Goal: Information Seeking & Learning: Learn about a topic

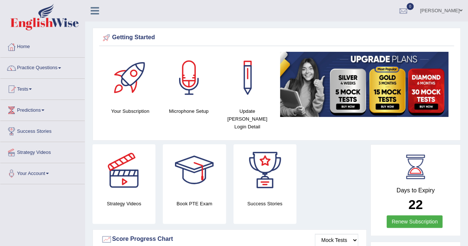
click at [61, 67] on span at bounding box center [59, 67] width 3 height 1
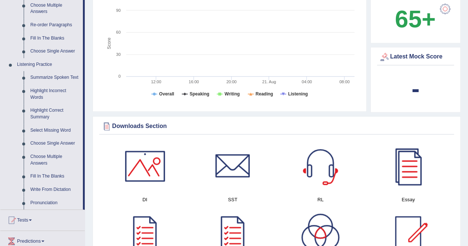
scroll to position [256, 0]
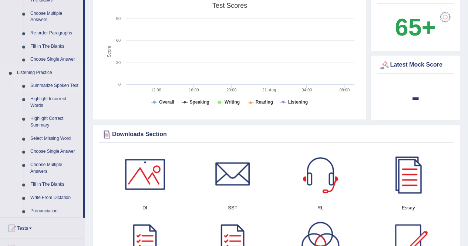
click at [48, 85] on link "Summarize Spoken Text" at bounding box center [55, 85] width 56 height 13
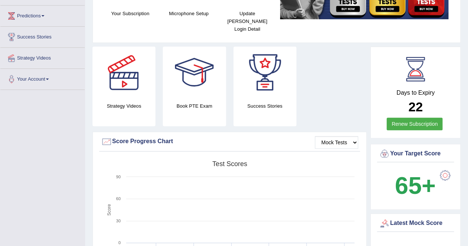
scroll to position [141, 0]
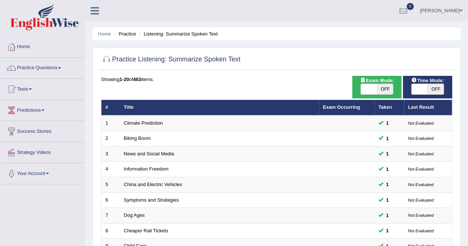
click at [377, 91] on span "OFF" at bounding box center [385, 89] width 16 height 10
checkbox input "true"
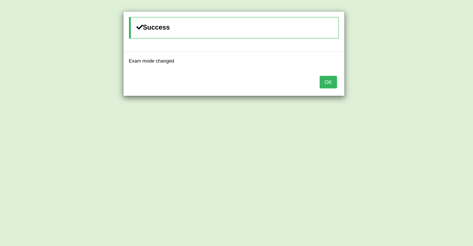
click at [328, 81] on button "OK" at bounding box center [328, 82] width 17 height 13
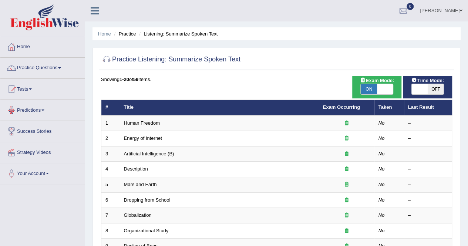
click at [429, 86] on span "OFF" at bounding box center [435, 89] width 16 height 10
checkbox input "true"
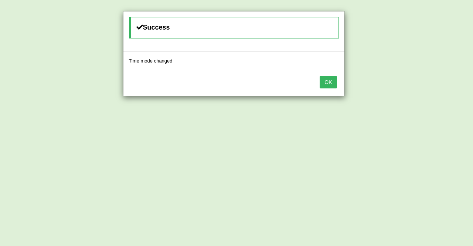
click at [328, 81] on button "OK" at bounding box center [328, 82] width 17 height 13
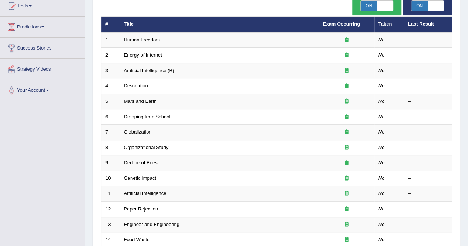
scroll to position [82, 0]
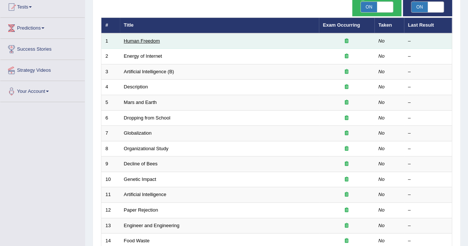
click at [146, 40] on link "Human Freedom" at bounding box center [142, 41] width 36 height 6
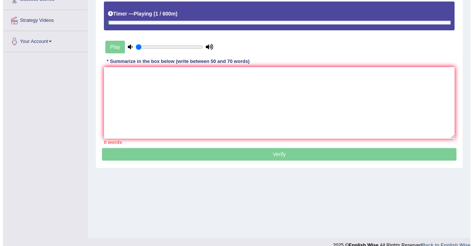
scroll to position [130, 0]
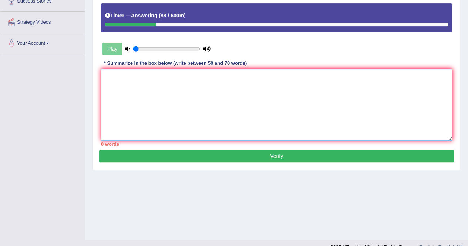
click at [136, 133] on textarea at bounding box center [276, 105] width 351 height 72
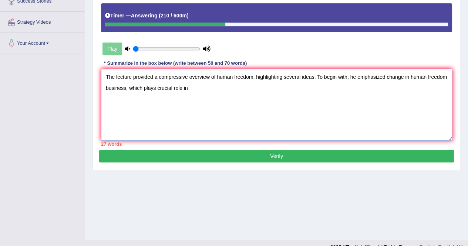
click at [155, 88] on textarea "The lecture provided a compressive overview of human freedom, highlighting seve…" at bounding box center [276, 105] width 351 height 72
click at [197, 88] on textarea "The lecture provided a compressive overview of human freedom, highlighting seve…" at bounding box center [276, 105] width 351 height 72
click at [201, 88] on textarea "The lecture provided a compressive overview of human freedom, highlighting seve…" at bounding box center [276, 105] width 351 height 72
click at [255, 85] on textarea "The lecture provided a compressive overview of human freedom, highlighting seve…" at bounding box center [276, 105] width 351 height 72
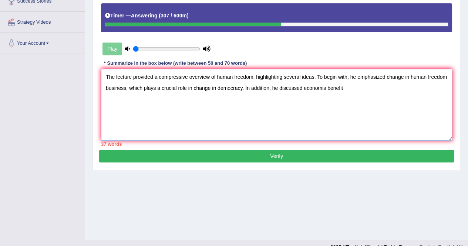
click at [325, 88] on textarea "The lecture provided a compressive overview of human freedom, highlighting seve…" at bounding box center [276, 105] width 351 height 72
click at [349, 88] on textarea "The lecture provided a compressive overview of human freedom, highlighting seve…" at bounding box center [276, 105] width 351 height 72
click at [349, 87] on textarea "The lecture provided a compressive overview of human freedom, highlighting seve…" at bounding box center [276, 105] width 351 height 72
click at [398, 87] on textarea "The lecture provided a compressive overview of human freedom, highlighting seve…" at bounding box center [276, 105] width 351 height 72
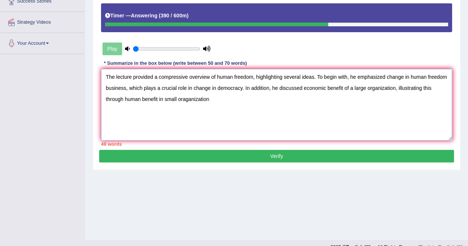
click at [186, 100] on textarea "The lecture provided a compressive overview of human freedom, highlighting seve…" at bounding box center [276, 105] width 351 height 72
click at [207, 98] on textarea "The lecture provided a compressive overview of human freedom, highlighting seve…" at bounding box center [276, 105] width 351 height 72
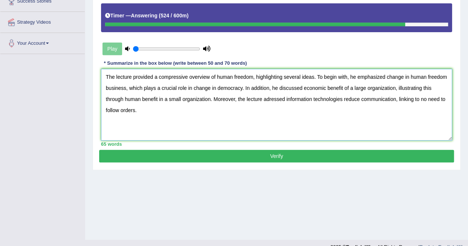
click at [266, 101] on textarea "The lecture provided a compressive overview of human freedom, highlighting seve…" at bounding box center [276, 105] width 351 height 72
click at [410, 101] on textarea "The lecture provided a compressive overview of human freedom, highlighting seve…" at bounding box center [276, 105] width 351 height 72
click at [424, 124] on textarea "The lecture provided a compressive overview of human freedom, highlighting seve…" at bounding box center [276, 105] width 351 height 72
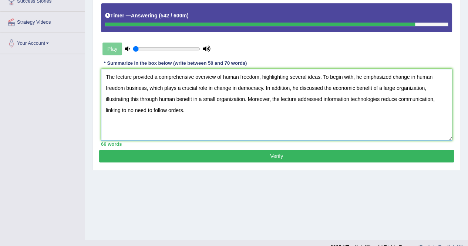
click at [204, 126] on textarea "The lecture provided a comprehensive overview of human freedom, highlighting se…" at bounding box center [276, 105] width 351 height 72
click at [115, 111] on textarea "The lecture provided a comprehensive overview of human freedom, highlighting se…" at bounding box center [276, 105] width 351 height 72
click at [242, 111] on textarea "The lecture provided a comprehensive overview of human freedom, highlighting se…" at bounding box center [276, 105] width 351 height 72
type textarea "The lecture provided a comprehensive overview of human freedom, highlighting se…"
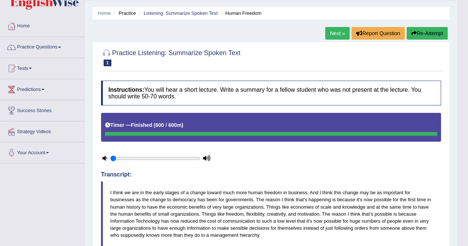
scroll to position [0, 0]
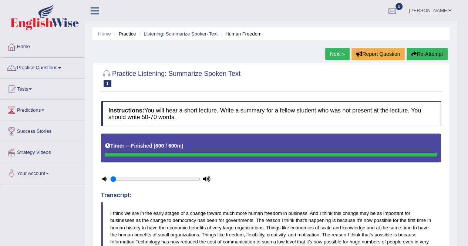
click at [333, 54] on link "Next »" at bounding box center [337, 54] width 24 height 13
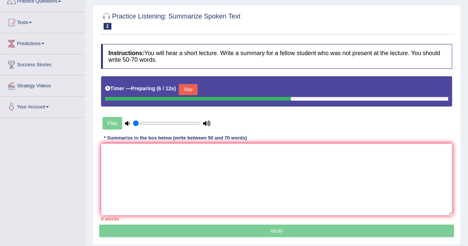
scroll to position [74, 0]
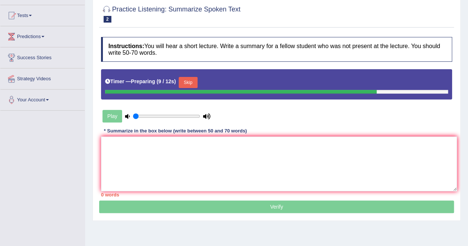
click at [191, 83] on button "Skip" at bounding box center [188, 82] width 18 height 11
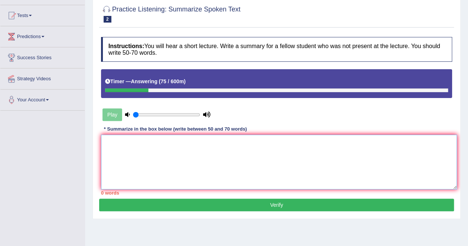
click at [198, 167] on textarea at bounding box center [279, 162] width 356 height 55
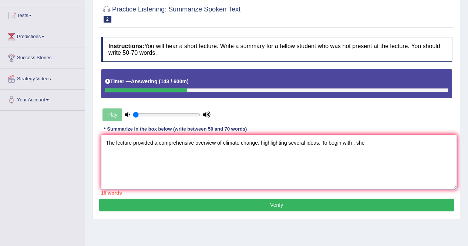
click at [352, 142] on textarea "The lecture provided a comprehensive overview of climate change, highlighting s…" at bounding box center [279, 162] width 356 height 55
click at [374, 140] on textarea "The lecture provided a comprehensive overview of climate change, highlighting s…" at bounding box center [279, 162] width 356 height 55
click at [402, 148] on textarea "The lecture provided a comprehensive overview of climate change, highlighting s…" at bounding box center [279, 162] width 356 height 55
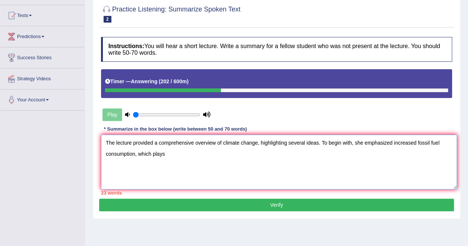
click at [164, 154] on textarea "The lecture provided a comprehensive overview of climate change, highlighting s…" at bounding box center [279, 162] width 356 height 55
click at [258, 151] on textarea "The lecture provided a comprehensive overview of climate change, highlighting s…" at bounding box center [279, 162] width 356 height 55
click at [262, 154] on textarea "The lecture provided a comprehensive overview of climate change, highlighting s…" at bounding box center [279, 162] width 356 height 55
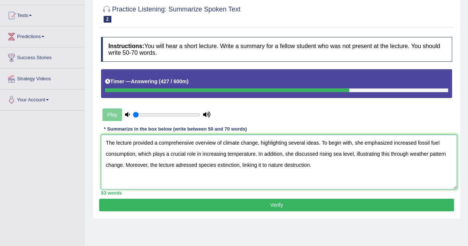
click at [330, 163] on textarea "The lecture provided a comprehensive overview of climate change, highlighting s…" at bounding box center [279, 162] width 356 height 55
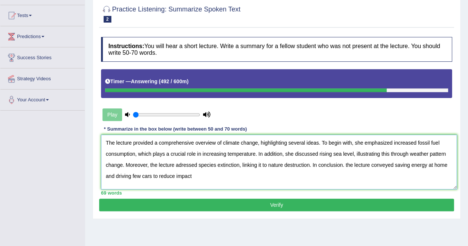
click at [175, 174] on textarea "The lecture provided a comprehensive overview of climate change, highlighting s…" at bounding box center [279, 162] width 356 height 55
click at [200, 176] on textarea "The lecture provided a comprehensive overview of climate change, highlighting s…" at bounding box center [279, 162] width 356 height 55
click at [141, 175] on textarea "The lecture provided a comprehensive overview of climate change, highlighting s…" at bounding box center [279, 162] width 356 height 55
click at [344, 165] on textarea "The lecture provided a comprehensive overview of climate change, highlighting s…" at bounding box center [279, 162] width 356 height 55
click at [340, 175] on textarea "The lecture provided a comprehensive overview of climate change, highlighting s…" at bounding box center [279, 162] width 356 height 55
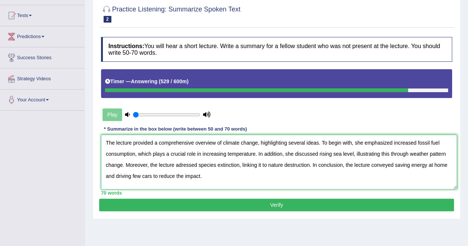
click at [255, 154] on textarea "The lecture provided a comprehensive overview of climate change, highlighting s…" at bounding box center [279, 162] width 356 height 55
click at [255, 189] on div "70 words" at bounding box center [276, 192] width 351 height 7
click at [199, 175] on textarea "The lecture provided a comprehensive overview of climate change, highlighting s…" at bounding box center [279, 162] width 356 height 55
click at [213, 176] on textarea "The lecture provided a comprehensive overview of climate change, highlighting s…" at bounding box center [279, 162] width 356 height 55
type textarea "The lecture provided a comprehensive overview of climate change, highlighting s…"
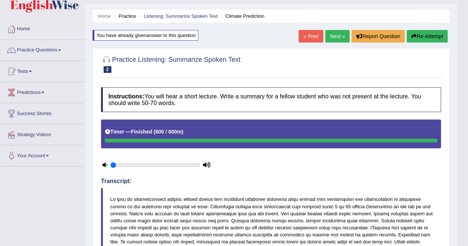
scroll to position [0, 0]
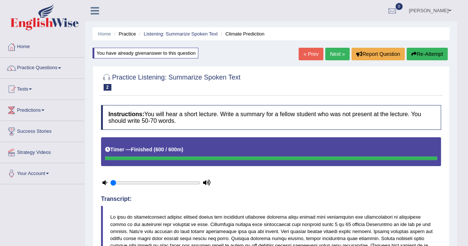
click at [337, 53] on link "Next »" at bounding box center [337, 54] width 24 height 13
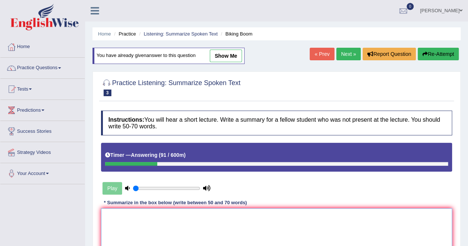
click at [180, 229] on textarea at bounding box center [276, 244] width 351 height 72
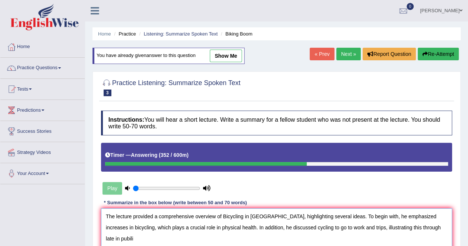
scroll to position [142, 0]
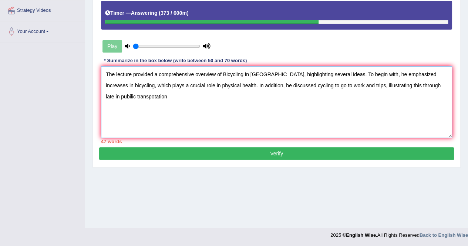
click at [123, 96] on textarea "The lecture provided a comprehensive overview of Bicycling in America, highligh…" at bounding box center [276, 102] width 351 height 72
click at [157, 107] on textarea "The lecture provided a comprehensive overview of Bicycling in America, highligh…" at bounding box center [276, 102] width 351 height 72
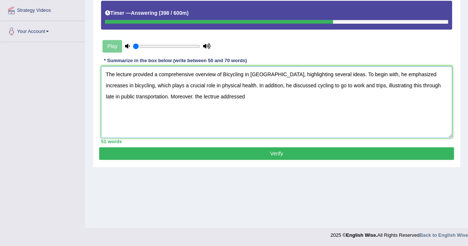
click at [180, 96] on textarea "The lecture provided a comprehensive overview of Bicycling in America, highligh…" at bounding box center [276, 102] width 351 height 72
click at [188, 96] on textarea "The lecture provided a comprehensive overview of Bicycling in America, highligh…" at bounding box center [276, 102] width 351 height 72
click at [225, 91] on textarea "The lecture provided a comprehensive overview of Bicycling in America, highligh…" at bounding box center [276, 102] width 351 height 72
click at [275, 96] on textarea "The lecture provided a comprehensive overview of Bicycling in America, highligh…" at bounding box center [276, 102] width 351 height 72
click at [221, 97] on textarea "The lecture provided a comprehensive overview of Bicycling in America, highligh…" at bounding box center [276, 102] width 351 height 72
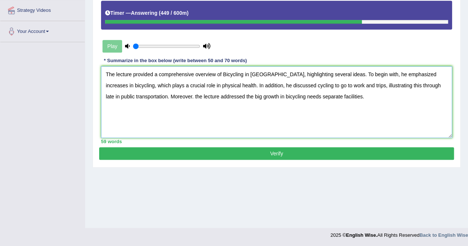
click at [164, 115] on textarea "The lecture provided a comprehensive overview of Bicycling in America, highligh…" at bounding box center [276, 102] width 351 height 72
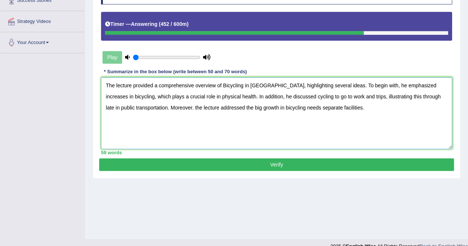
scroll to position [129, 0]
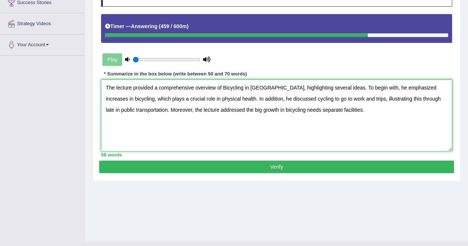
click at [186, 140] on textarea "The lecture provided a comprehensive overview of Bicycling in America, highligh…" at bounding box center [276, 115] width 351 height 72
type textarea "The lecture provided a comprehensive overview of Bicycling in America, highligh…"
click at [278, 167] on button "Verify" at bounding box center [276, 166] width 354 height 13
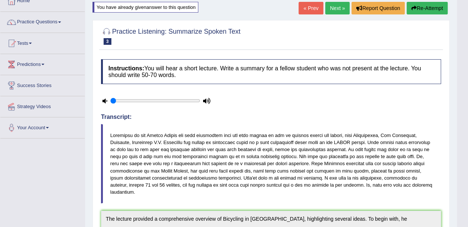
scroll to position [0, 0]
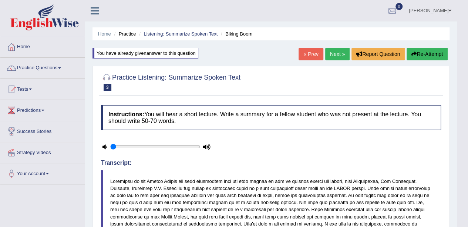
click at [61, 67] on span at bounding box center [59, 67] width 3 height 1
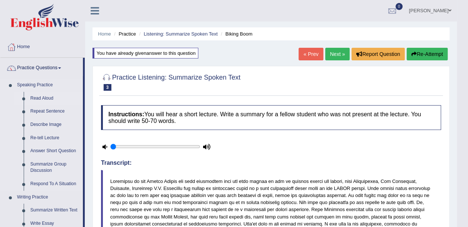
click at [40, 99] on link "Read Aloud" at bounding box center [55, 98] width 56 height 13
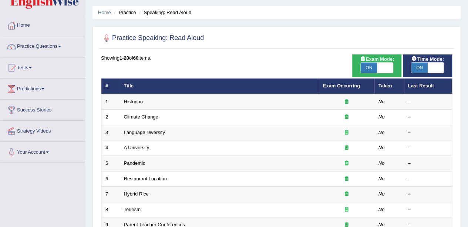
scroll to position [28, 0]
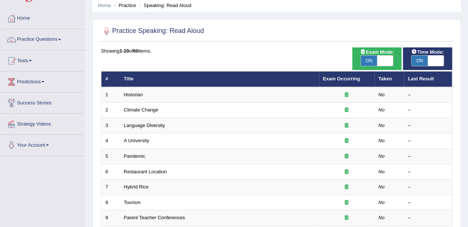
click at [61, 39] on span at bounding box center [59, 39] width 3 height 1
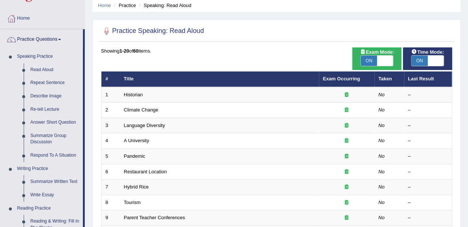
click at [38, 69] on link "Read Aloud" at bounding box center [55, 69] width 56 height 13
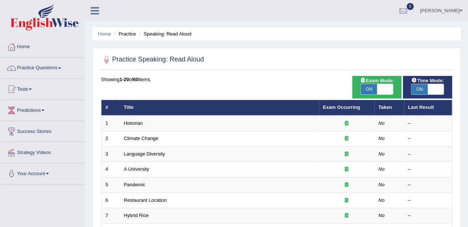
checkbox input "false"
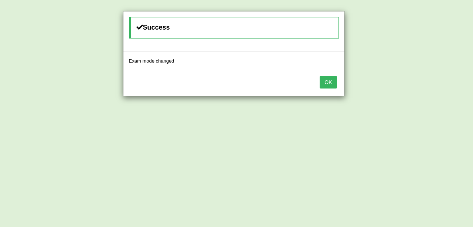
click at [328, 82] on button "OK" at bounding box center [328, 82] width 17 height 13
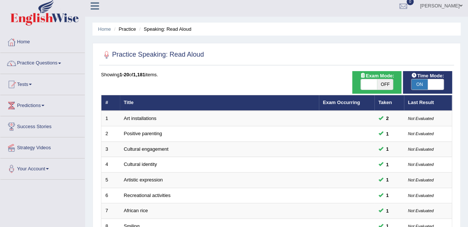
scroll to position [4, 0]
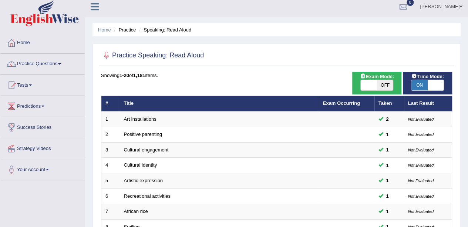
click at [61, 64] on span at bounding box center [59, 63] width 3 height 1
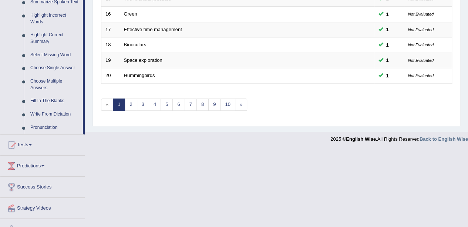
scroll to position [342, 0]
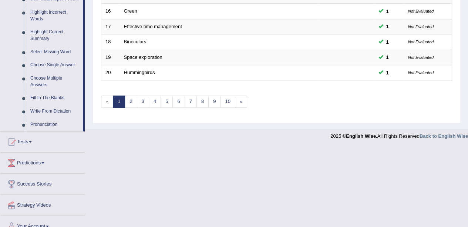
click at [43, 122] on link "Pronunciation" at bounding box center [55, 124] width 56 height 13
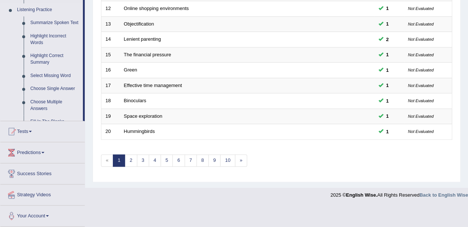
scroll to position [259, 0]
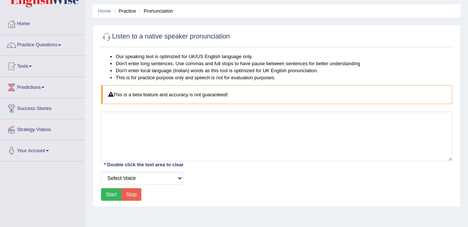
scroll to position [23, 0]
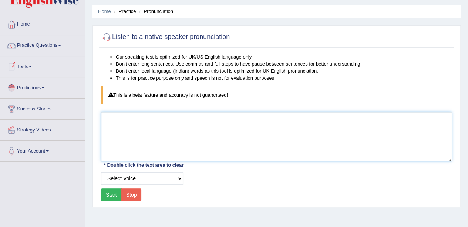
click at [129, 128] on textarea at bounding box center [276, 137] width 351 height 50
type textarea "field achieve development"
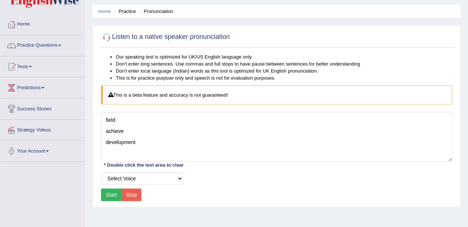
click at [109, 195] on button "Start" at bounding box center [111, 194] width 21 height 13
click at [178, 176] on select "Select Voice UK English Female UK English Male" at bounding box center [142, 178] width 82 height 13
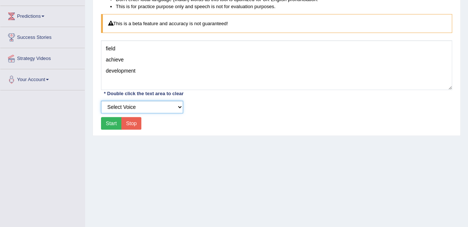
scroll to position [95, 0]
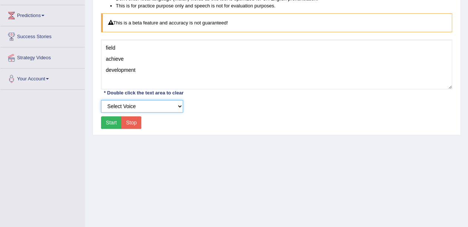
click at [177, 106] on select "Select Voice UK English Female UK English Male" at bounding box center [142, 106] width 82 height 13
select select "3"
click at [101, 100] on select "Select Voice UK English Female UK English Male" at bounding box center [142, 106] width 82 height 13
click at [112, 116] on button "Start" at bounding box center [111, 122] width 21 height 13
click at [111, 123] on button "Start" at bounding box center [111, 122] width 21 height 13
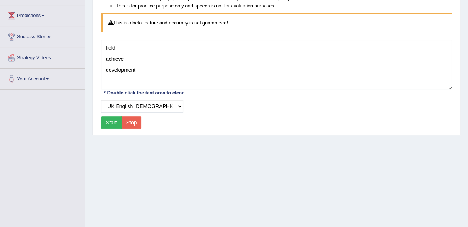
click at [111, 121] on button "Start" at bounding box center [111, 122] width 21 height 13
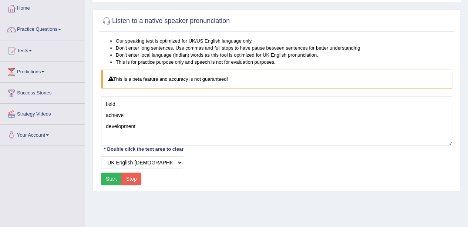
scroll to position [0, 0]
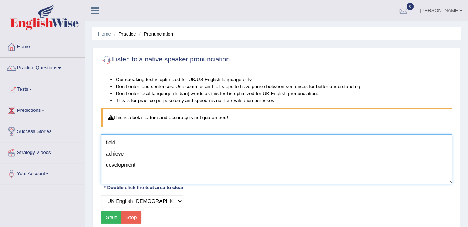
click at [434, 166] on textarea "field achieve development" at bounding box center [276, 159] width 351 height 50
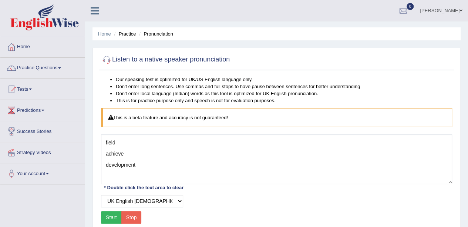
click at [61, 68] on span at bounding box center [59, 67] width 3 height 1
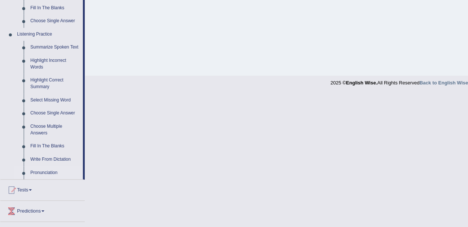
scroll to position [283, 0]
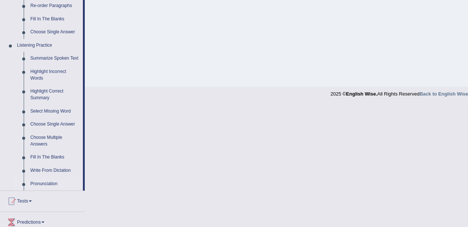
click at [42, 58] on link "Summarize Spoken Text" at bounding box center [55, 58] width 56 height 13
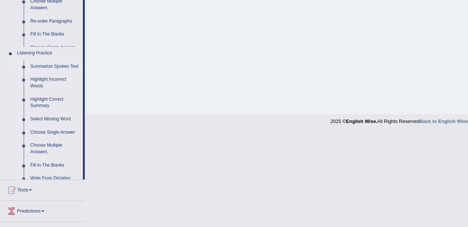
scroll to position [161, 0]
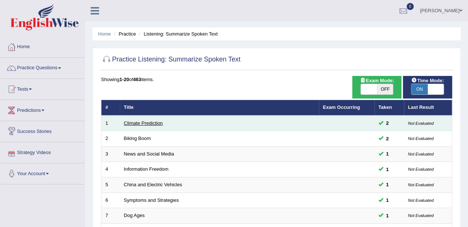
click at [136, 123] on link "Climate Prediction" at bounding box center [143, 123] width 39 height 6
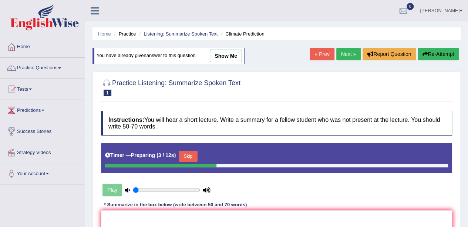
click at [187, 157] on button "Skip" at bounding box center [188, 155] width 18 height 11
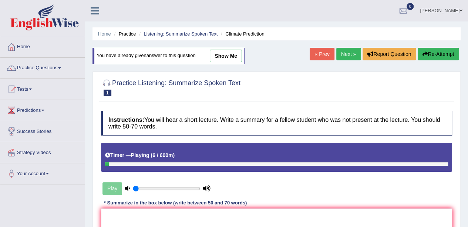
click at [117, 165] on div "Timer — Playing ( 6 / 600m )" at bounding box center [276, 157] width 351 height 28
click at [119, 163] on div at bounding box center [276, 164] width 343 height 4
click at [110, 187] on div "Play" at bounding box center [156, 188] width 111 height 18
click at [111, 167] on div "Timer — Playing ( 11 / 600m )" at bounding box center [276, 157] width 351 height 28
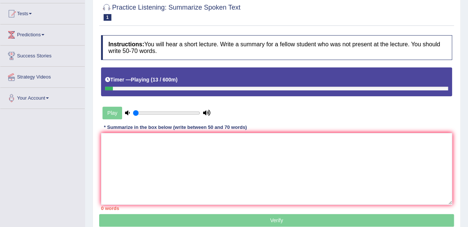
scroll to position [76, 0]
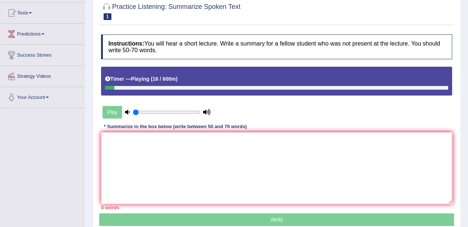
click at [178, 81] on div "Timer — Playing ( 16 / 600m )" at bounding box center [276, 78] width 343 height 13
drag, startPoint x: 130, startPoint y: 110, endPoint x: 205, endPoint y: 108, distance: 75.0
click at [205, 108] on div "Play" at bounding box center [156, 112] width 111 height 18
click at [205, 109] on icon at bounding box center [206, 111] width 7 height 5
click at [208, 113] on icon at bounding box center [206, 111] width 7 height 5
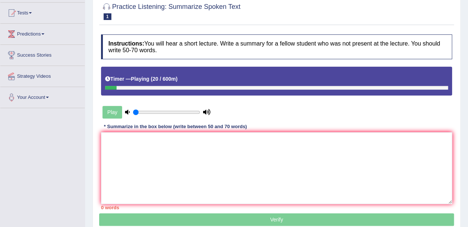
click at [208, 113] on icon at bounding box center [206, 111] width 7 height 5
click at [120, 111] on div "Play" at bounding box center [156, 112] width 111 height 18
click at [307, 86] on div at bounding box center [276, 88] width 343 height 4
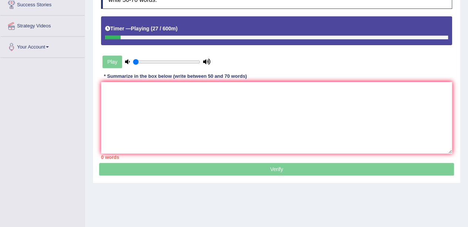
scroll to position [132, 0]
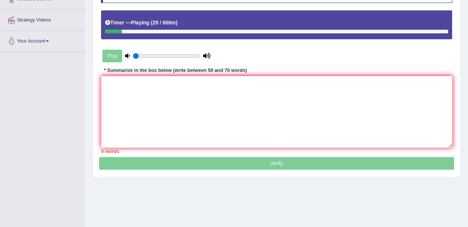
click at [116, 57] on div "Play" at bounding box center [156, 56] width 111 height 18
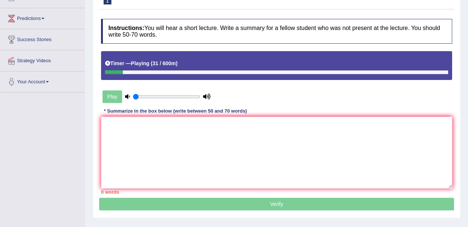
scroll to position [82, 0]
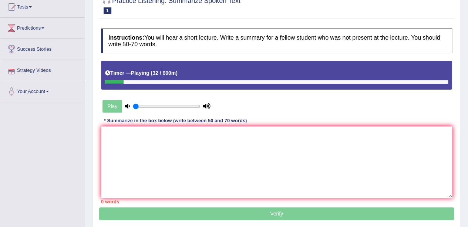
click at [123, 80] on div at bounding box center [114, 82] width 18 height 4
click at [106, 80] on div at bounding box center [115, 82] width 20 height 4
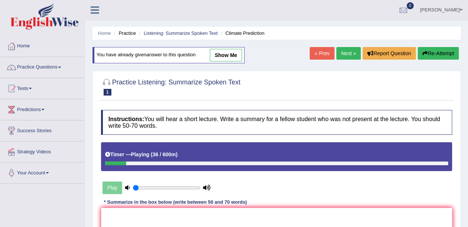
scroll to position [0, 0]
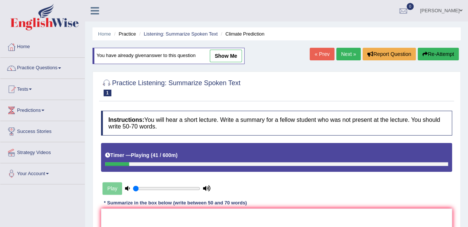
click at [428, 51] on button "Re-Attempt" at bounding box center [437, 54] width 41 height 13
click at [429, 54] on button "Re-Attempt" at bounding box center [437, 54] width 41 height 13
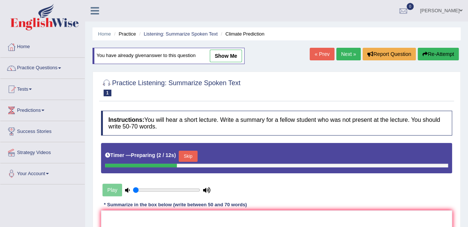
click at [113, 169] on div "Timer — Preparing ( 2 / 12s ) Skip" at bounding box center [276, 158] width 351 height 30
click at [26, 48] on link "Home" at bounding box center [42, 46] width 84 height 18
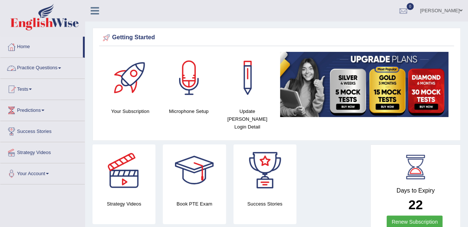
click at [60, 67] on link "Practice Questions" at bounding box center [42, 67] width 84 height 18
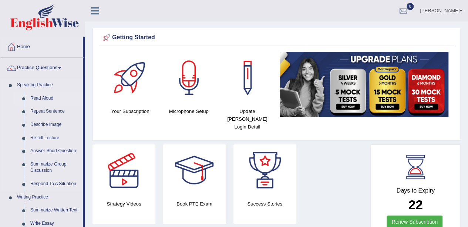
click at [47, 98] on link "Read Aloud" at bounding box center [55, 98] width 56 height 13
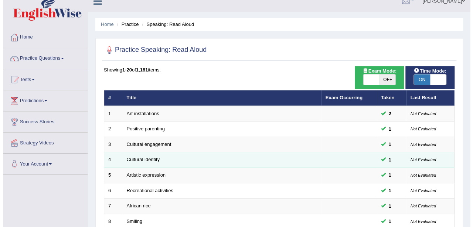
scroll to position [7, 0]
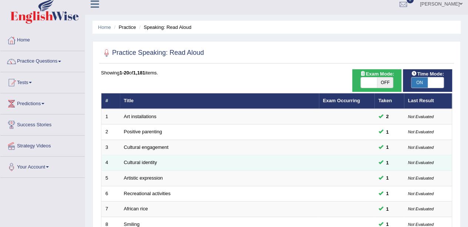
click at [384, 84] on span "OFF" at bounding box center [385, 82] width 16 height 10
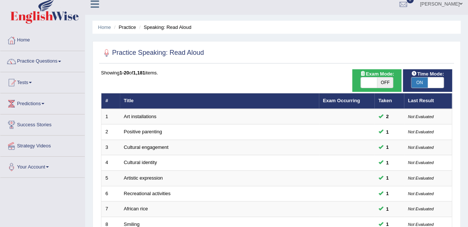
checkbox input "true"
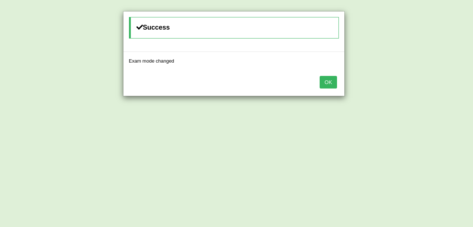
click at [328, 82] on button "OK" at bounding box center [328, 82] width 17 height 13
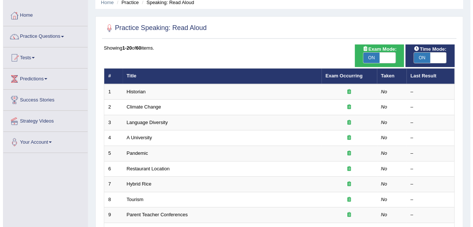
scroll to position [32, 0]
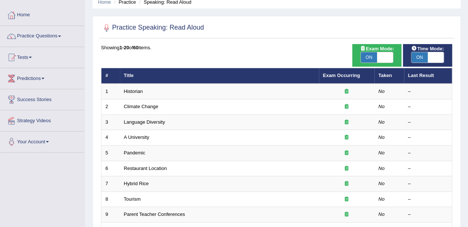
click at [373, 59] on span "ON" at bounding box center [368, 57] width 16 height 10
checkbox input "false"
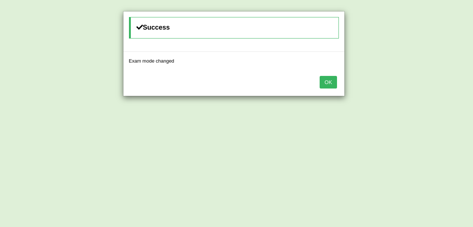
click at [328, 84] on button "OK" at bounding box center [328, 82] width 17 height 13
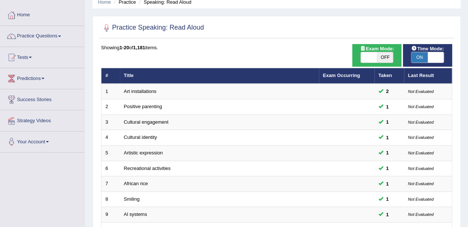
click at [421, 56] on span "ON" at bounding box center [419, 57] width 16 height 10
checkbox input "false"
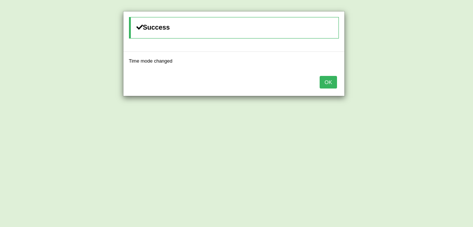
click at [328, 81] on button "OK" at bounding box center [328, 82] width 17 height 13
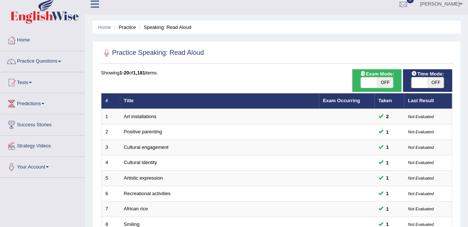
scroll to position [19, 0]
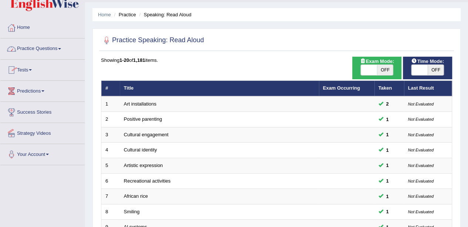
click at [63, 49] on link "Practice Questions" at bounding box center [42, 47] width 84 height 18
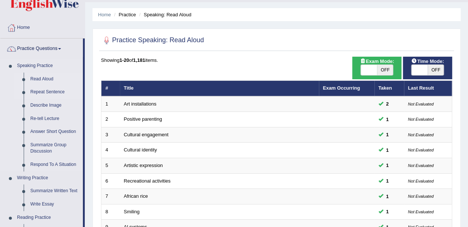
click at [61, 92] on link "Repeat Sentence" at bounding box center [55, 91] width 56 height 13
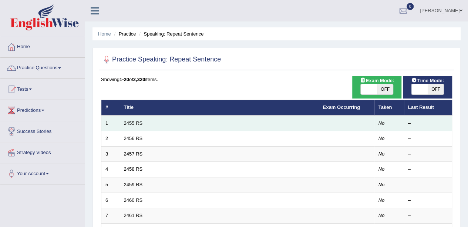
click at [133, 125] on td "2455 RS" at bounding box center [219, 123] width 199 height 16
click at [133, 124] on link "2455 RS" at bounding box center [133, 123] width 19 height 6
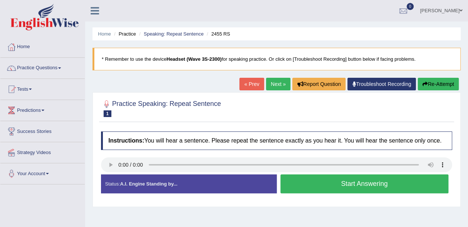
click at [274, 82] on link "Next »" at bounding box center [278, 84] width 24 height 13
click at [374, 185] on button "Start Answering" at bounding box center [364, 183] width 168 height 19
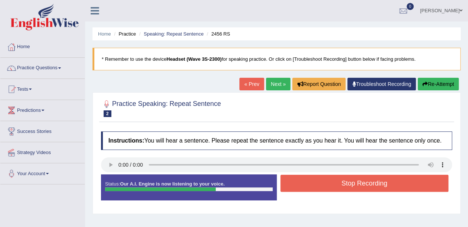
click at [367, 185] on button "Stop Recording" at bounding box center [364, 182] width 168 height 17
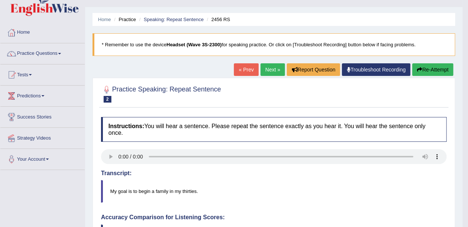
scroll to position [11, 0]
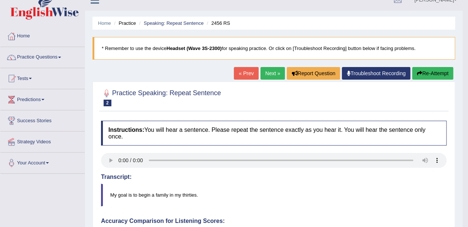
click at [269, 75] on link "Next »" at bounding box center [272, 73] width 24 height 13
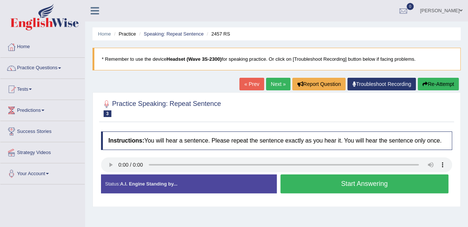
click at [344, 182] on button "Start Answering" at bounding box center [364, 183] width 168 height 19
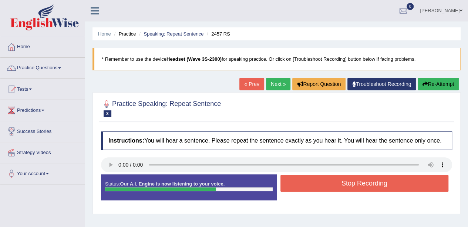
click at [344, 182] on button "Stop Recording" at bounding box center [364, 182] width 168 height 17
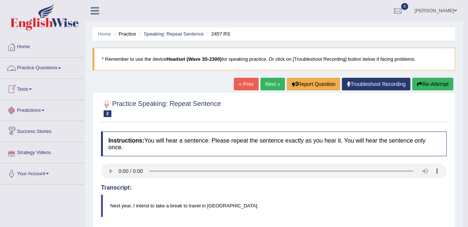
click at [62, 71] on link "Practice Questions" at bounding box center [42, 67] width 84 height 18
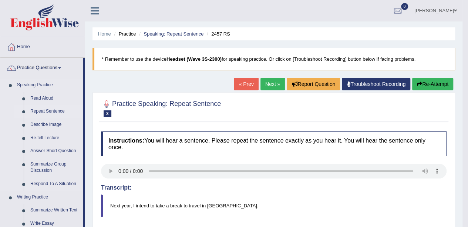
click at [47, 111] on link "Repeat Sentence" at bounding box center [55, 111] width 56 height 13
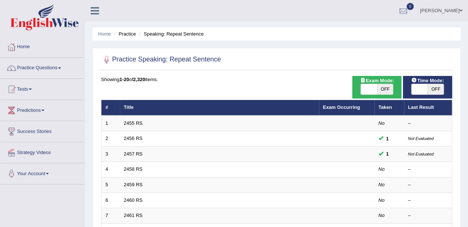
click at [59, 67] on link "Practice Questions" at bounding box center [42, 67] width 84 height 18
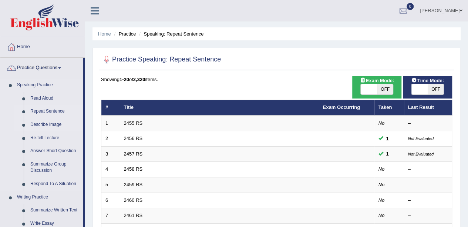
click at [53, 124] on link "Describe Image" at bounding box center [55, 124] width 56 height 13
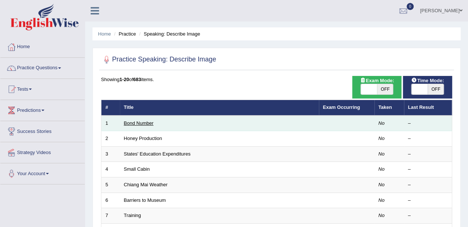
click at [136, 125] on link "Bond Number" at bounding box center [139, 123] width 30 height 6
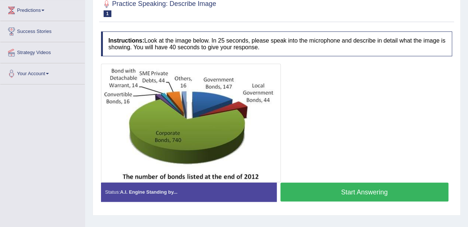
scroll to position [100, 0]
click at [366, 191] on button "Start Answering" at bounding box center [364, 191] width 168 height 19
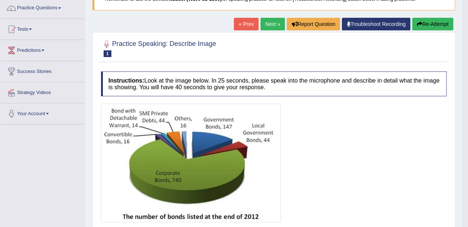
scroll to position [55, 0]
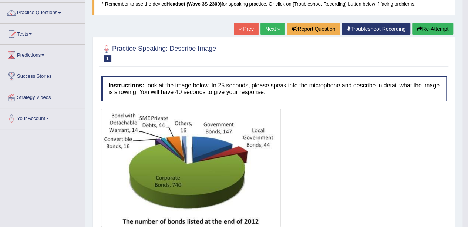
click at [432, 29] on button "Re-Attempt" at bounding box center [432, 29] width 41 height 13
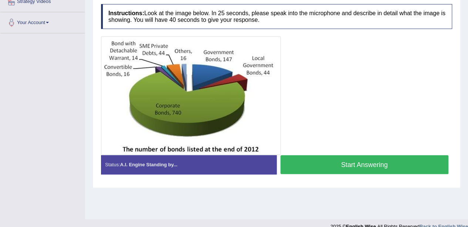
scroll to position [161, 0]
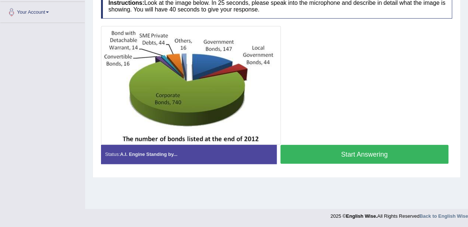
click at [404, 154] on button "Start Answering" at bounding box center [364, 154] width 168 height 19
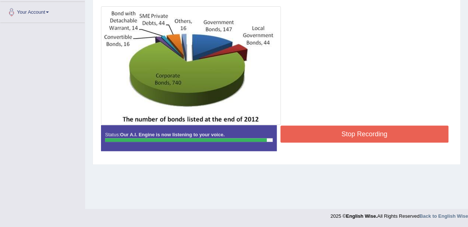
click at [393, 137] on button "Stop Recording" at bounding box center [364, 133] width 168 height 17
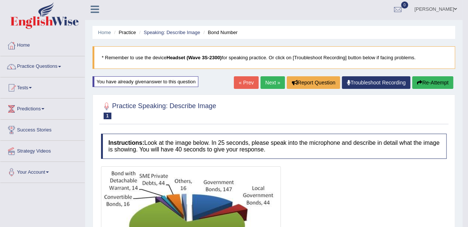
scroll to position [0, 0]
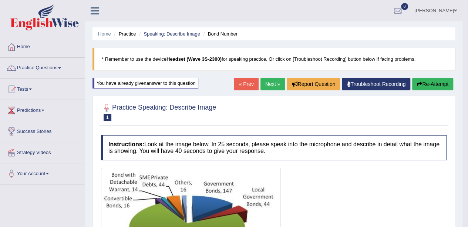
click at [269, 82] on link "Next »" at bounding box center [272, 84] width 24 height 13
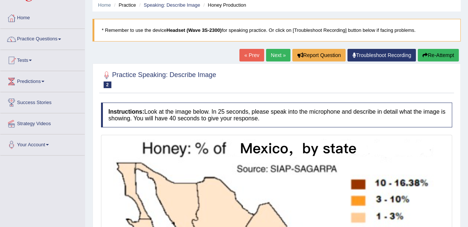
scroll to position [28, 0]
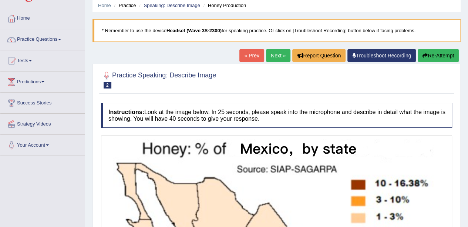
click at [279, 55] on link "Next »" at bounding box center [278, 55] width 24 height 13
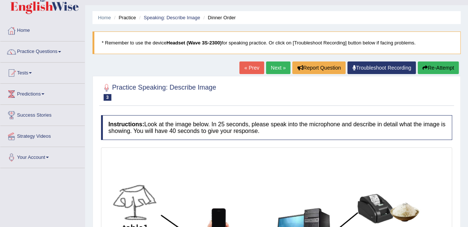
scroll to position [13, 0]
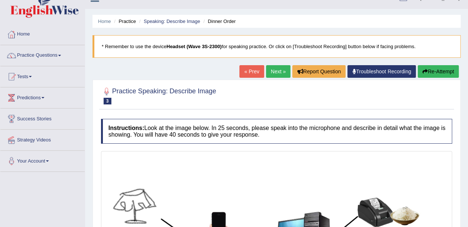
click at [61, 55] on span at bounding box center [59, 55] width 3 height 1
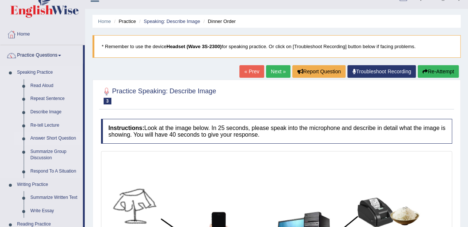
click at [66, 139] on link "Answer Short Question" at bounding box center [55, 138] width 56 height 13
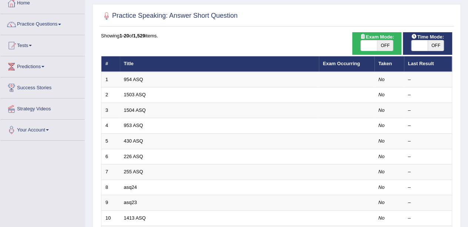
scroll to position [40, 0]
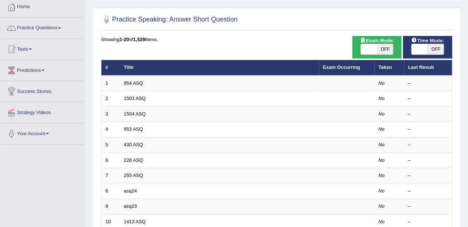
click at [61, 28] on span at bounding box center [59, 27] width 3 height 1
